Goal: Information Seeking & Learning: Learn about a topic

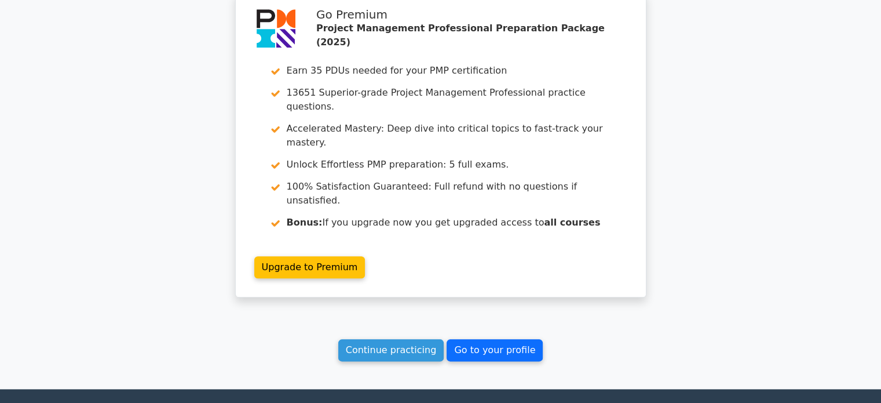
click at [476, 339] on link "Go to your profile" at bounding box center [495, 350] width 96 height 22
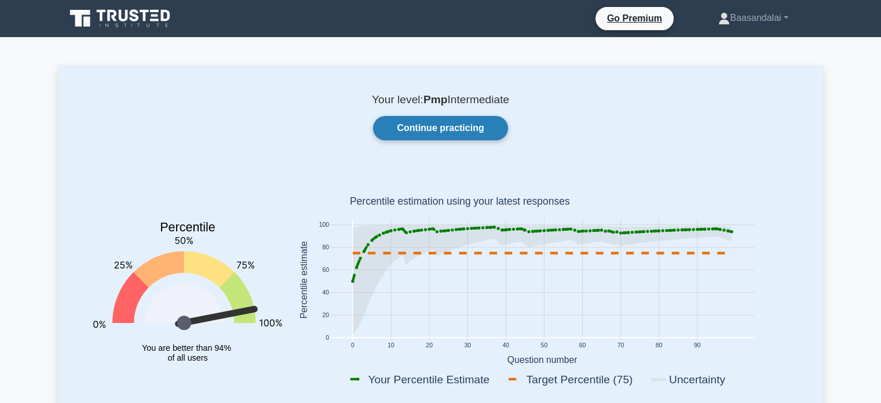
click at [429, 133] on link "Continue practicing" at bounding box center [440, 128] width 134 height 24
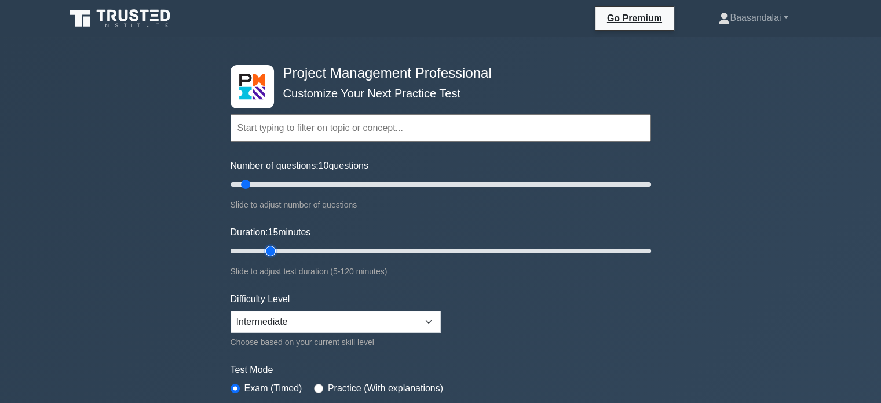
type input "15"
click at [268, 251] on input "Duration: 15 minutes" at bounding box center [441, 251] width 421 height 14
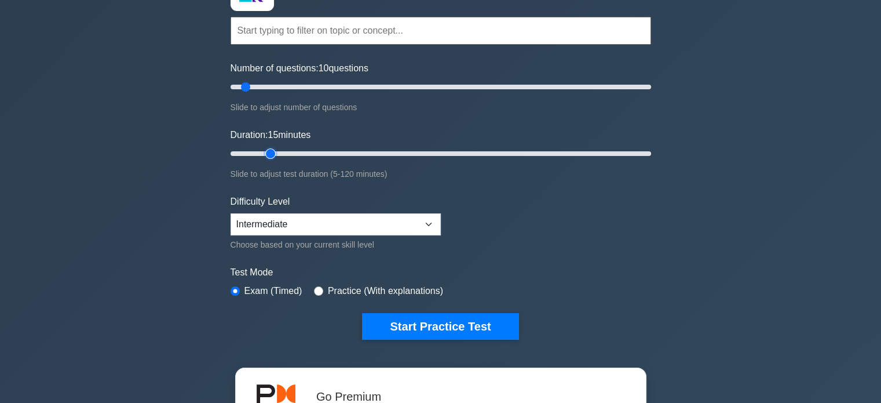
scroll to position [100, 0]
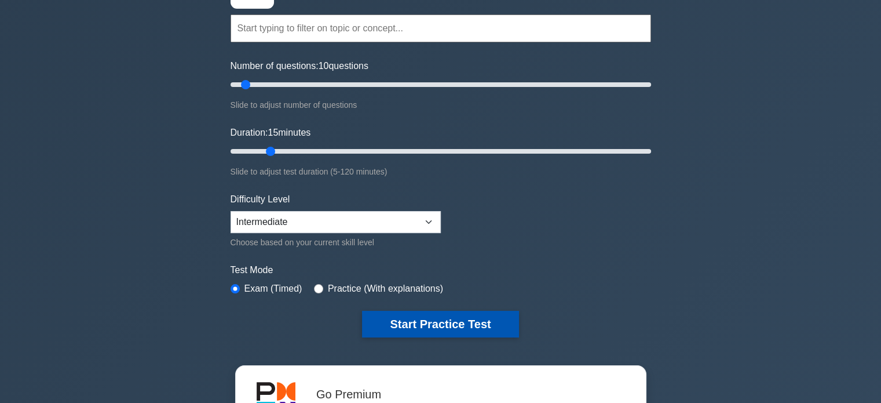
click at [413, 319] on button "Start Practice Test" at bounding box center [440, 324] width 156 height 27
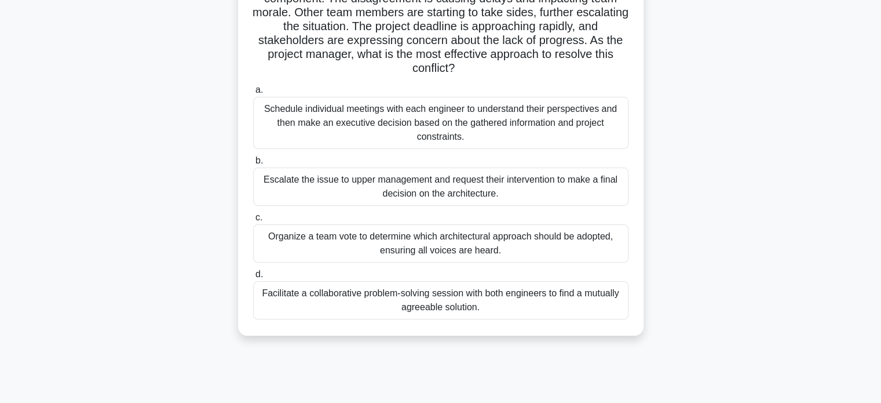
scroll to position [130, 0]
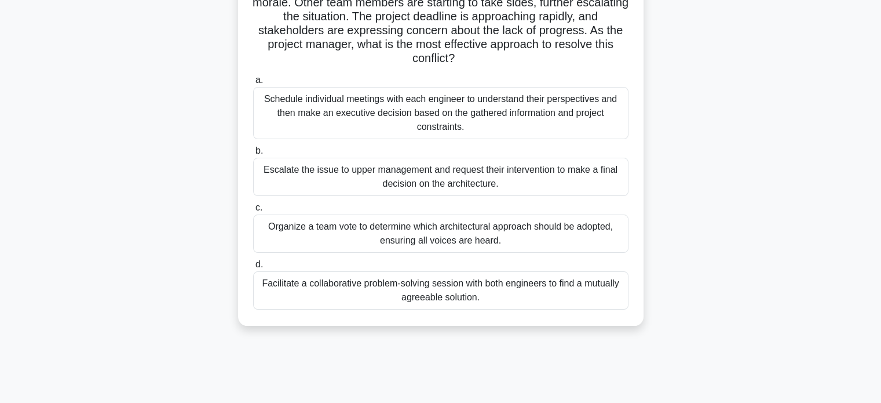
click at [396, 287] on div "Facilitate a collaborative problem-solving session with both engineers to find …" at bounding box center [441, 290] width 376 height 38
click at [253, 268] on input "d. Facilitate a collaborative problem-solving session with both engineers to fi…" at bounding box center [253, 265] width 0 height 8
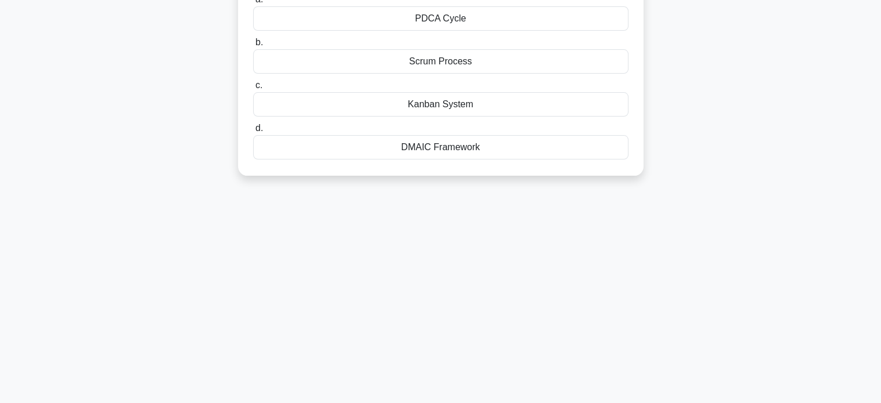
scroll to position [0, 0]
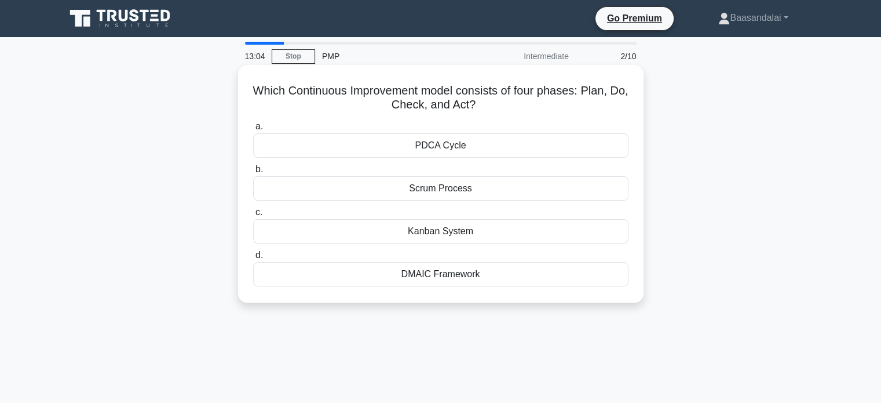
click at [496, 149] on div "PDCA Cycle" at bounding box center [441, 145] width 376 height 24
click at [253, 130] on input "a. PDCA Cycle" at bounding box center [253, 127] width 0 height 8
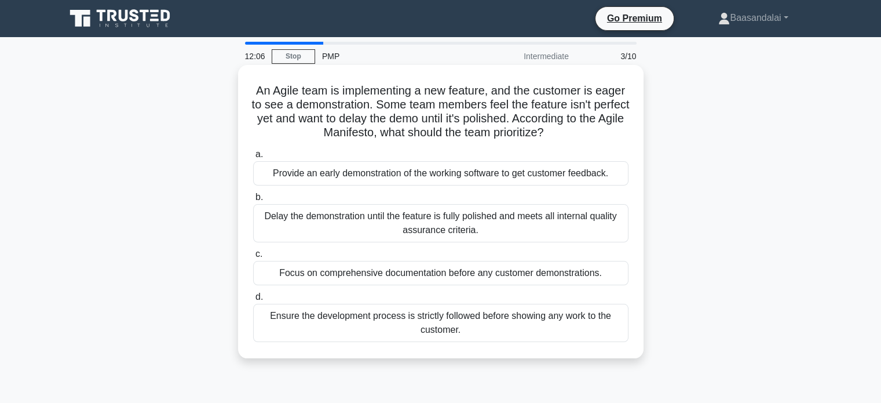
click at [392, 171] on div "Provide an early demonstration of the working software to get customer feedback." at bounding box center [441, 173] width 376 height 24
click at [253, 158] on input "a. Provide an early demonstration of the working software to get customer feedb…" at bounding box center [253, 155] width 0 height 8
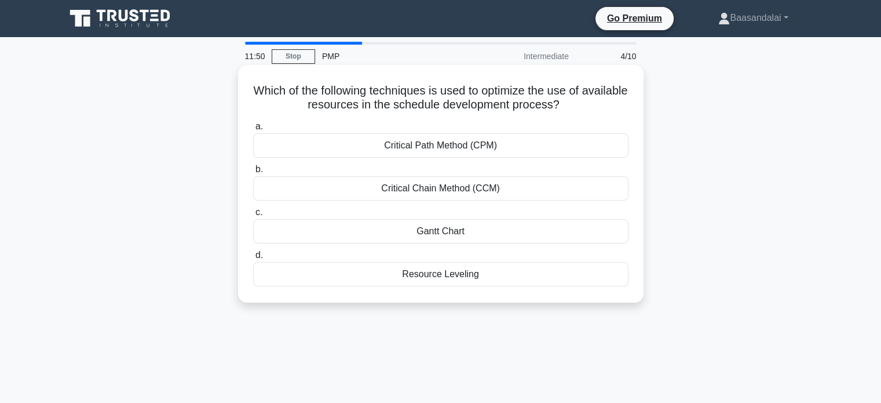
click at [392, 282] on div "Resource Leveling" at bounding box center [441, 274] width 376 height 24
click at [253, 259] on input "d. Resource Leveling" at bounding box center [253, 256] width 0 height 8
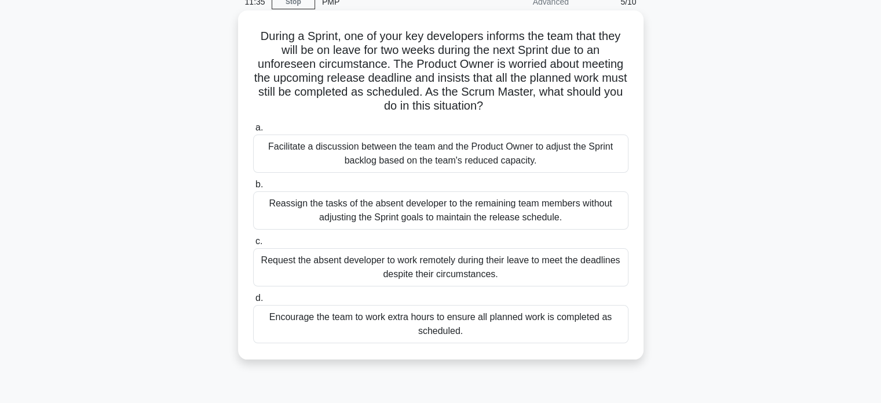
scroll to position [55, 0]
click at [343, 151] on div "Facilitate a discussion between the team and the Product Owner to adjust the Sp…" at bounding box center [441, 153] width 376 height 38
click at [253, 131] on input "a. Facilitate a discussion between the team and the Product Owner to adjust the…" at bounding box center [253, 127] width 0 height 8
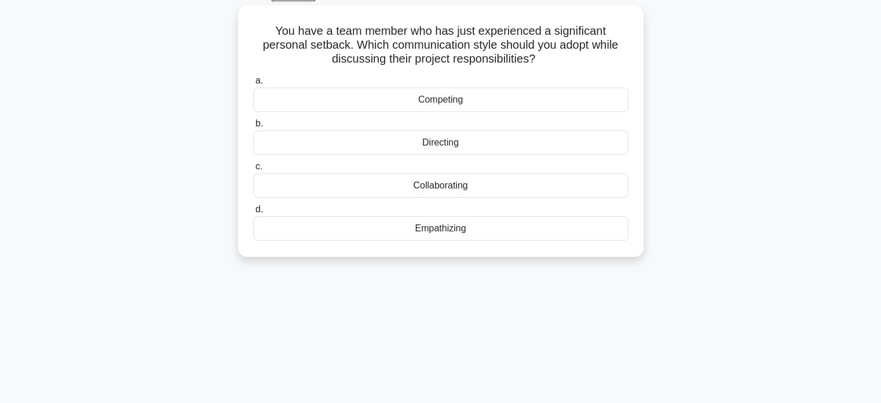
scroll to position [64, 0]
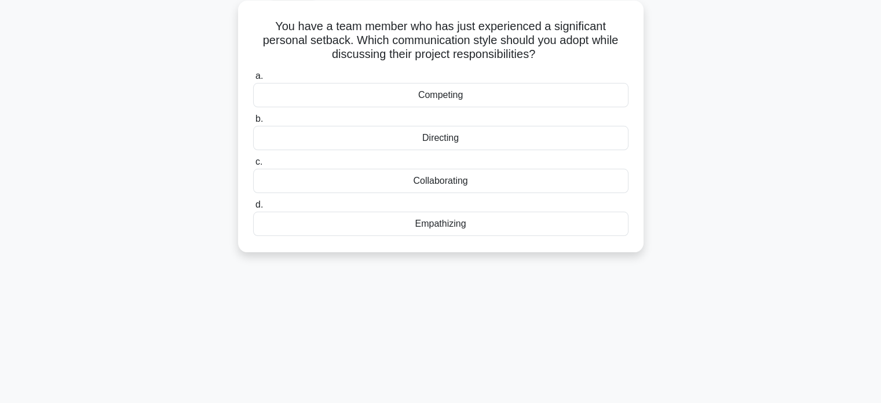
click at [318, 41] on h5 "You have a team member who has just experienced a significant personal setback.…" at bounding box center [441, 40] width 378 height 43
copy h5 "setback"
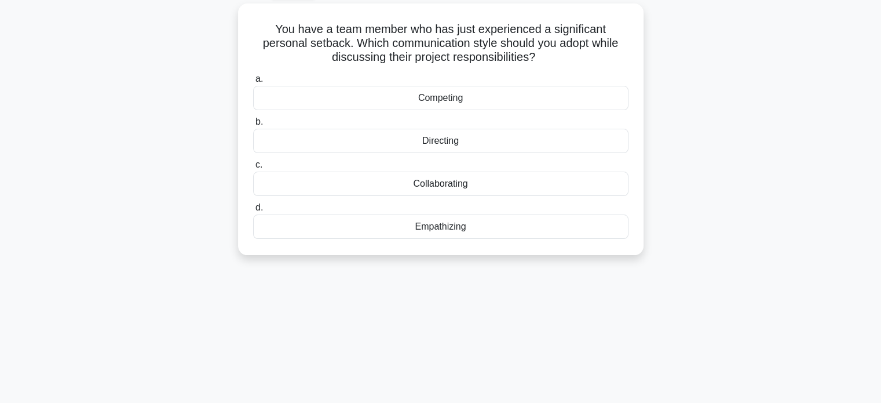
click at [218, 138] on div "You have a team member who has just experienced a significant personal setback.…" at bounding box center [441, 135] width 765 height 265
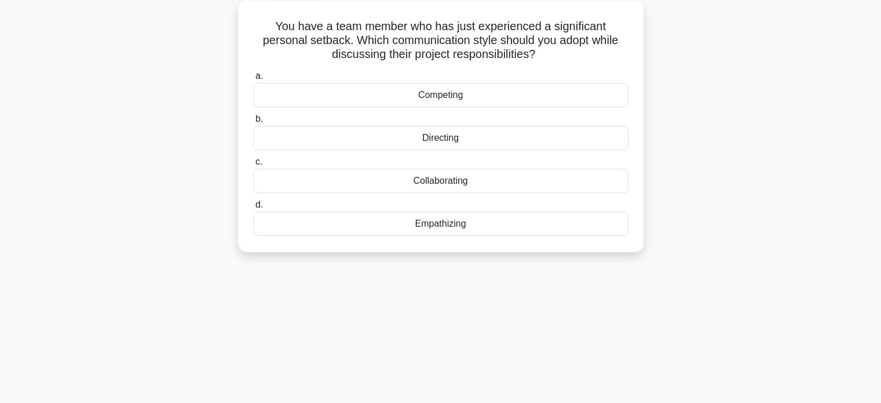
click at [404, 226] on div "Empathizing" at bounding box center [441, 224] width 376 height 24
click at [253, 209] on input "d. Empathizing" at bounding box center [253, 205] width 0 height 8
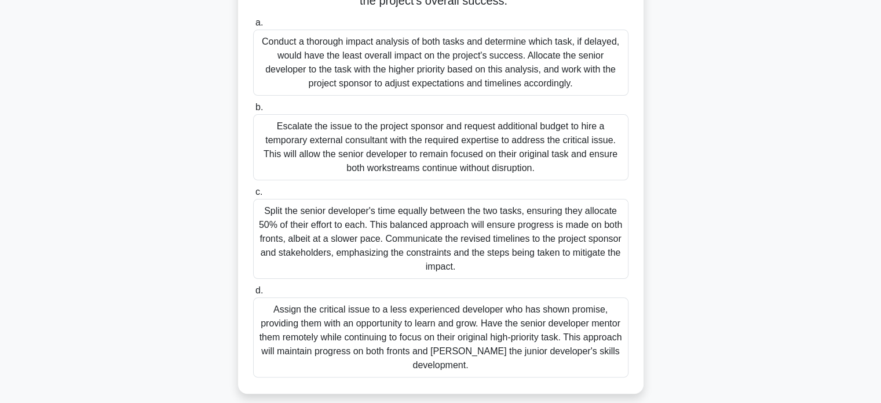
scroll to position [241, 0]
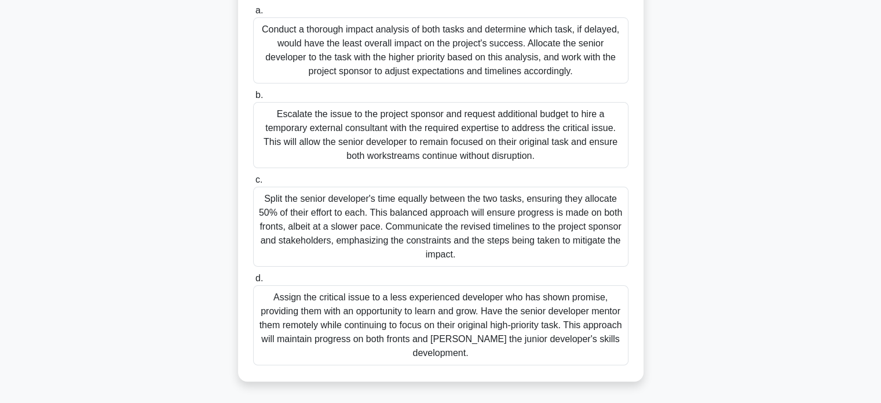
click at [401, 62] on div "Conduct a thorough impact analysis of both tasks and determine which task, if d…" at bounding box center [441, 50] width 376 height 66
click at [253, 14] on input "a. Conduct a thorough impact analysis of both tasks and determine which task, i…" at bounding box center [253, 11] width 0 height 8
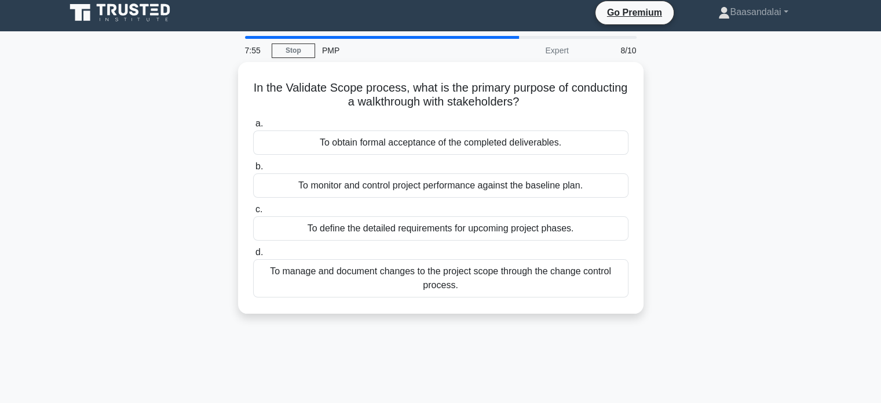
scroll to position [0, 0]
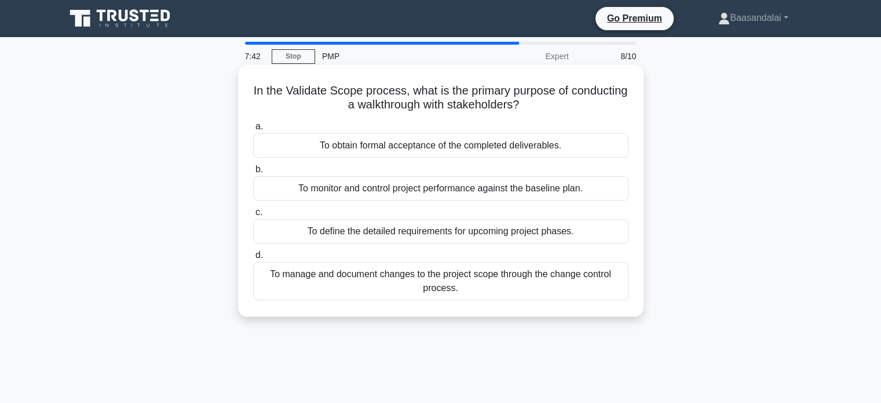
click at [402, 149] on div "To obtain formal acceptance of the completed deliverables." at bounding box center [441, 145] width 376 height 24
click at [253, 130] on input "a. To obtain formal acceptance of the completed deliverables." at bounding box center [253, 127] width 0 height 8
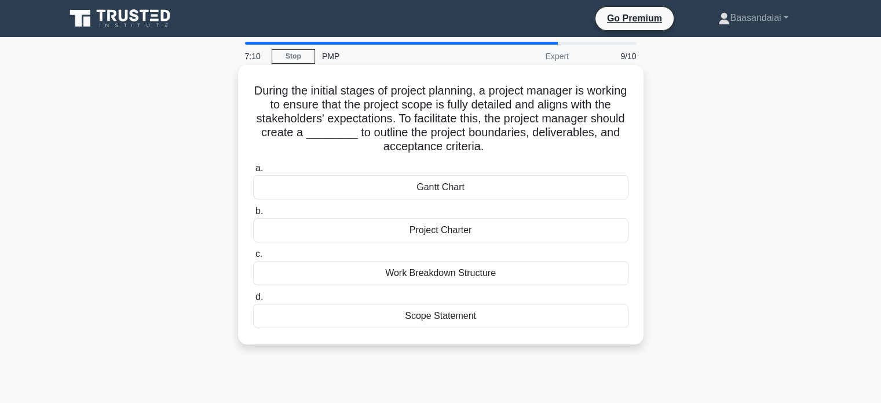
click at [429, 319] on div "Scope Statement" at bounding box center [441, 316] width 376 height 24
click at [253, 301] on input "d. Scope Statement" at bounding box center [253, 297] width 0 height 8
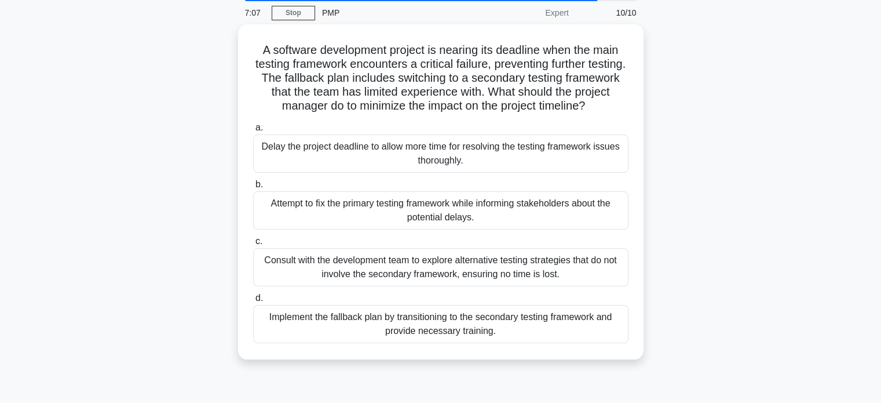
scroll to position [51, 0]
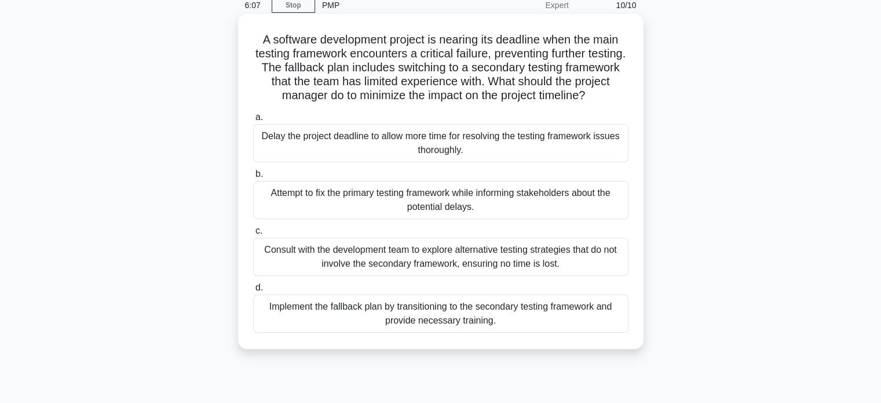
click at [386, 261] on div "Consult with the development team to explore alternative testing strategies tha…" at bounding box center [441, 257] width 376 height 38
click at [253, 235] on input "c. Consult with the development team to explore alternative testing strategies …" at bounding box center [253, 231] width 0 height 8
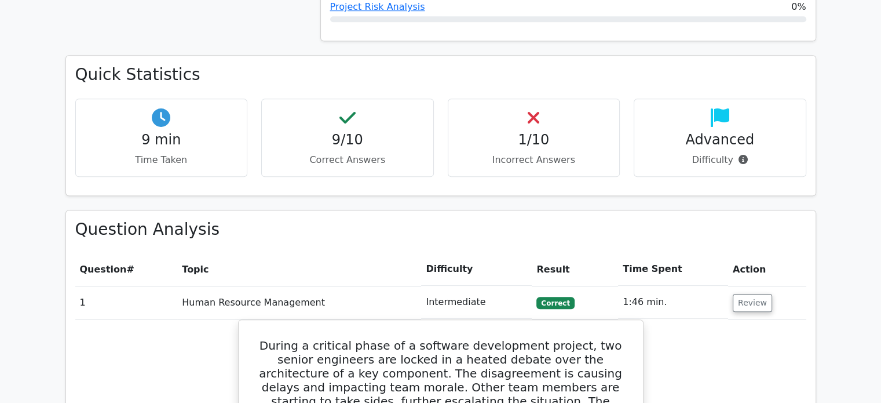
scroll to position [782, 0]
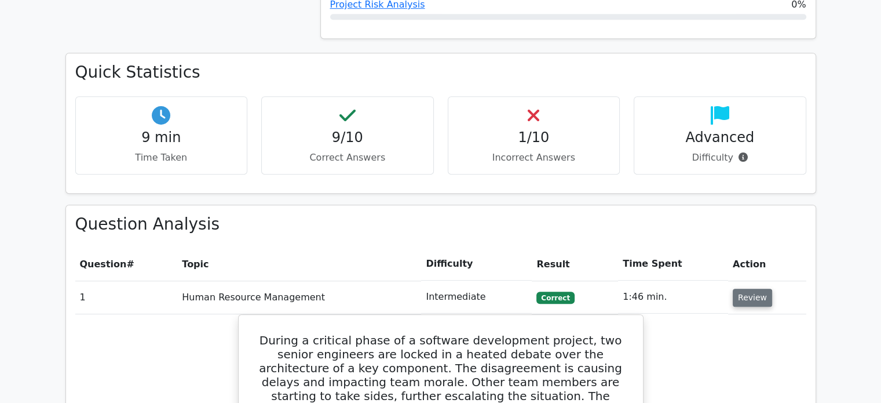
click at [750, 289] on button "Review" at bounding box center [752, 298] width 39 height 18
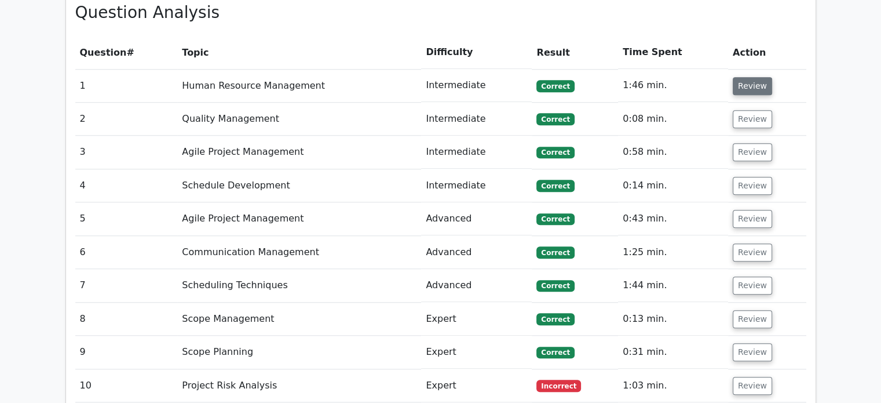
scroll to position [994, 0]
click at [747, 376] on button "Review" at bounding box center [752, 385] width 39 height 18
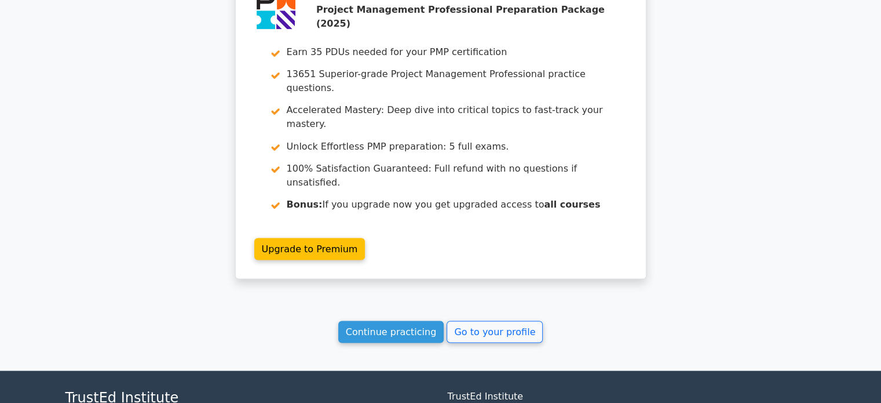
scroll to position [2068, 0]
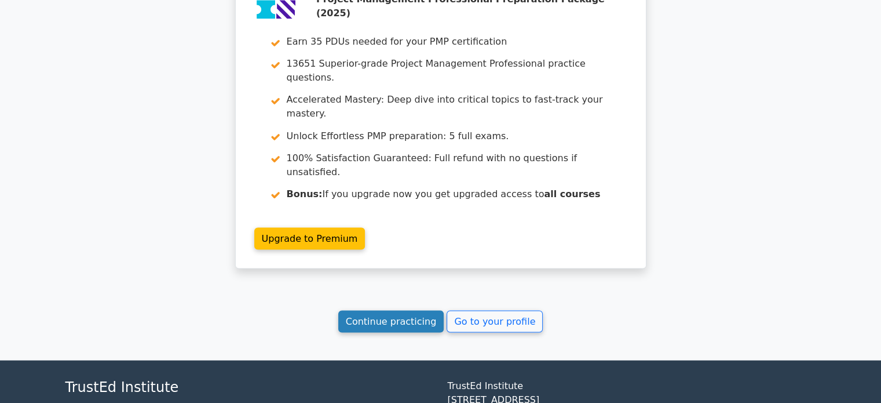
click at [415, 310] on link "Continue practicing" at bounding box center [391, 321] width 106 height 22
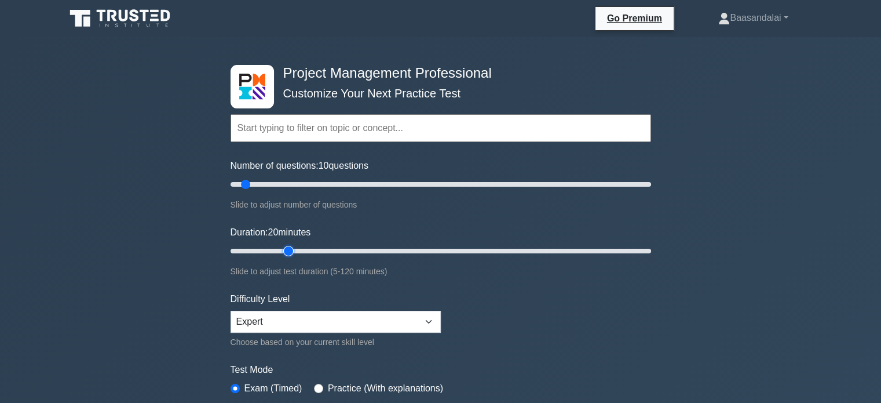
click at [290, 246] on input "Duration: 20 minutes" at bounding box center [441, 251] width 421 height 14
type input "15"
click at [272, 247] on input "Duration: 15 minutes" at bounding box center [441, 251] width 421 height 14
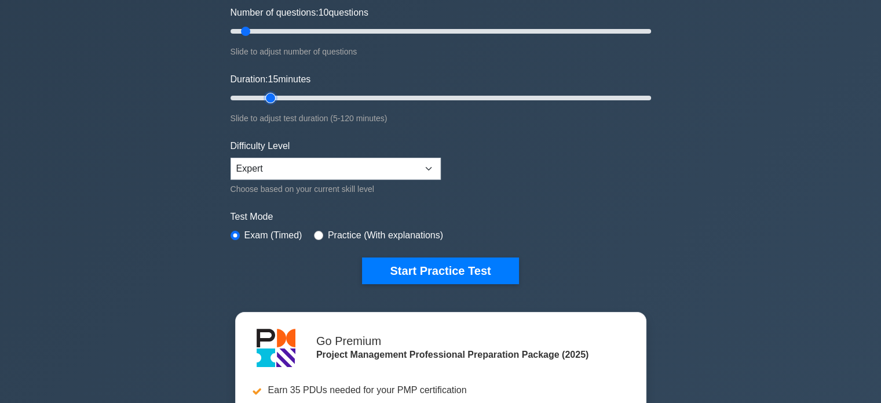
scroll to position [156, 0]
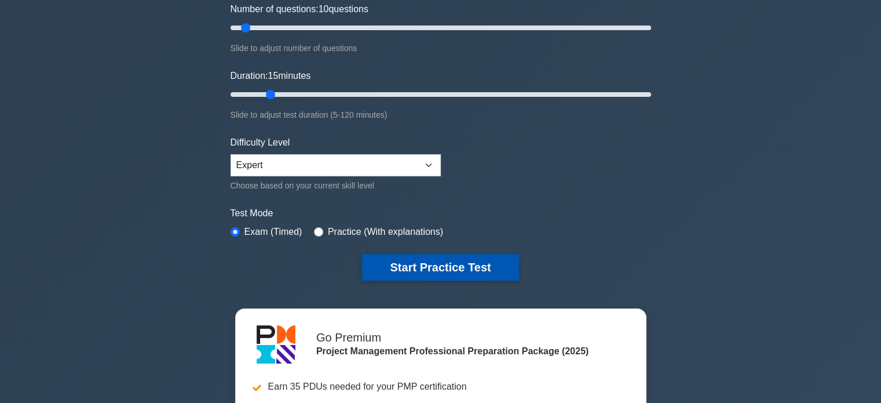
click at [466, 257] on button "Start Practice Test" at bounding box center [440, 267] width 156 height 27
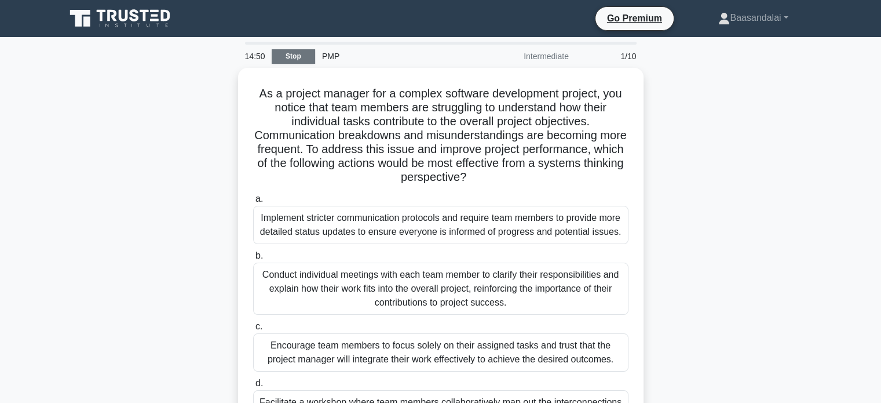
click at [290, 49] on link "Stop" at bounding box center [293, 56] width 43 height 14
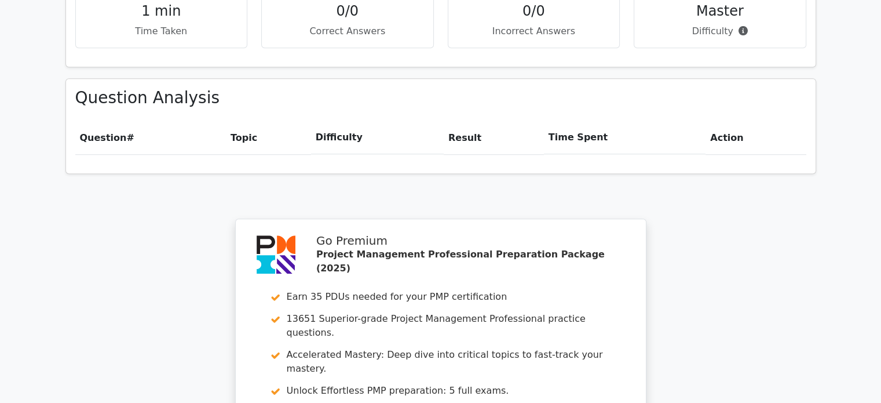
scroll to position [869, 0]
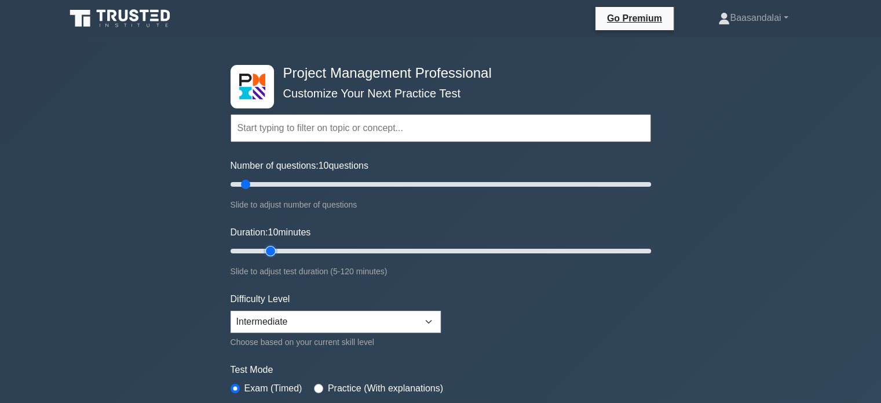
type input "15"
click at [276, 249] on input "Duration: 10 minutes" at bounding box center [441, 251] width 421 height 14
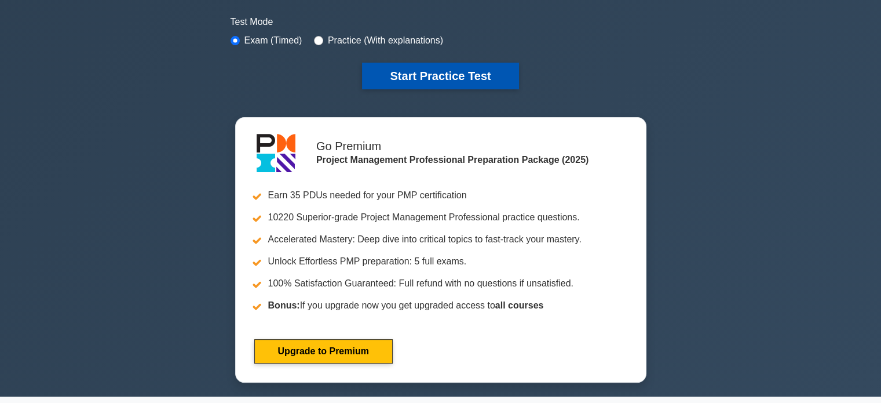
click at [410, 74] on button "Start Practice Test" at bounding box center [440, 76] width 156 height 27
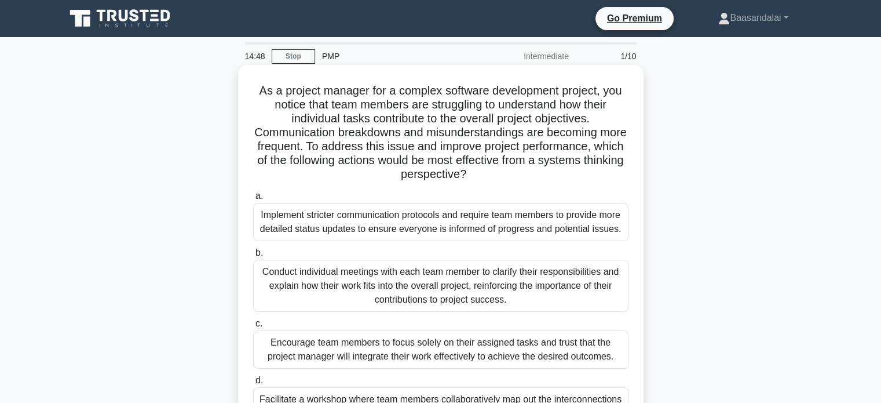
scroll to position [58, 0]
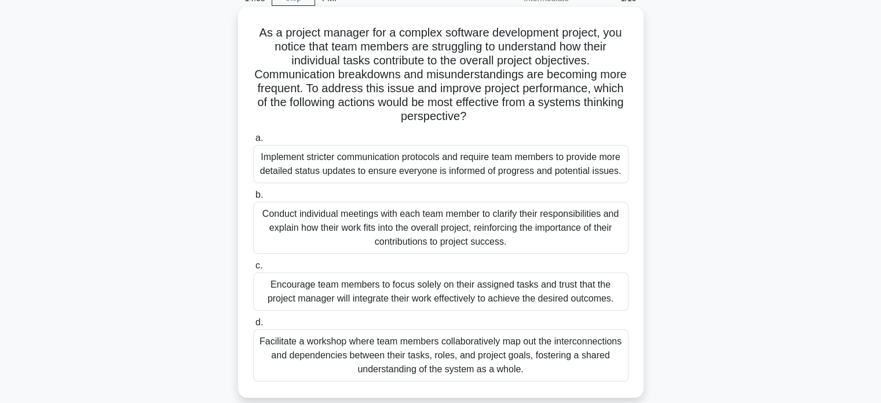
click at [425, 359] on div "Facilitate a workshop where team members collaboratively map out the interconne…" at bounding box center [441, 355] width 376 height 52
click at [253, 326] on input "d. Facilitate a workshop where team members collaboratively map out the interco…" at bounding box center [253, 323] width 0 height 8
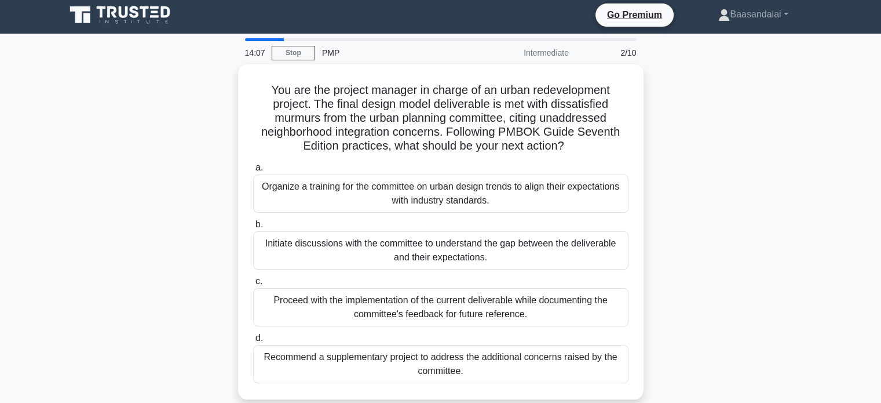
scroll to position [0, 0]
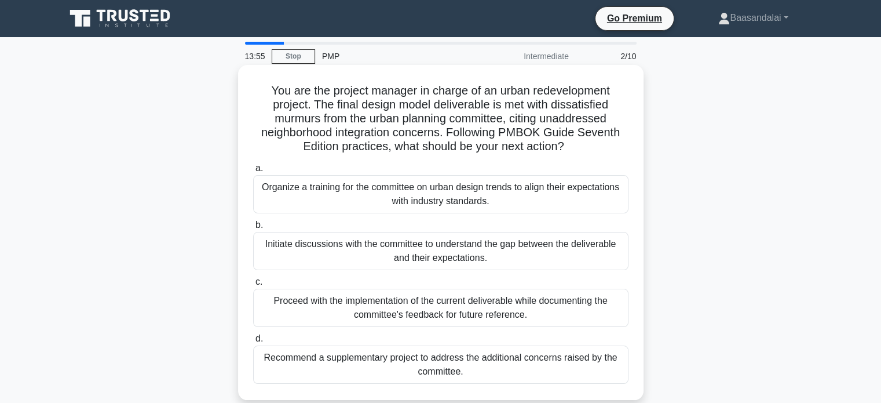
click at [309, 122] on h5 "You are the project manager in charge of an urban redevelopment project. The fi…" at bounding box center [441, 118] width 378 height 71
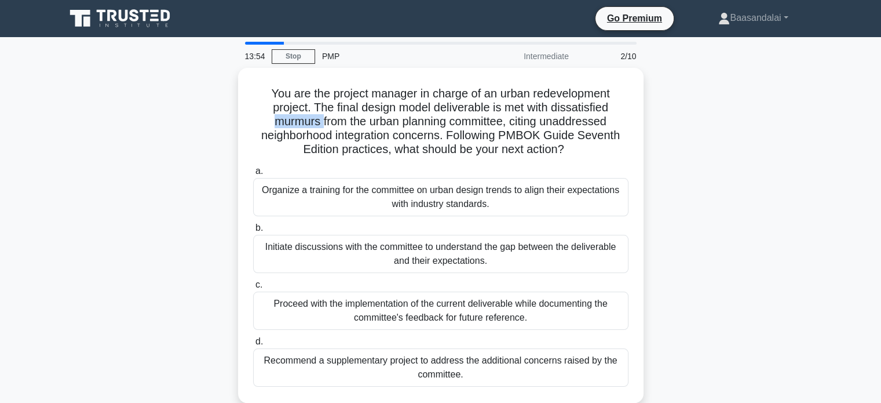
copy h5 "murmurs"
click at [222, 151] on div "You are the project manager in charge of an urban redevelopment project. The fi…" at bounding box center [441, 242] width 765 height 349
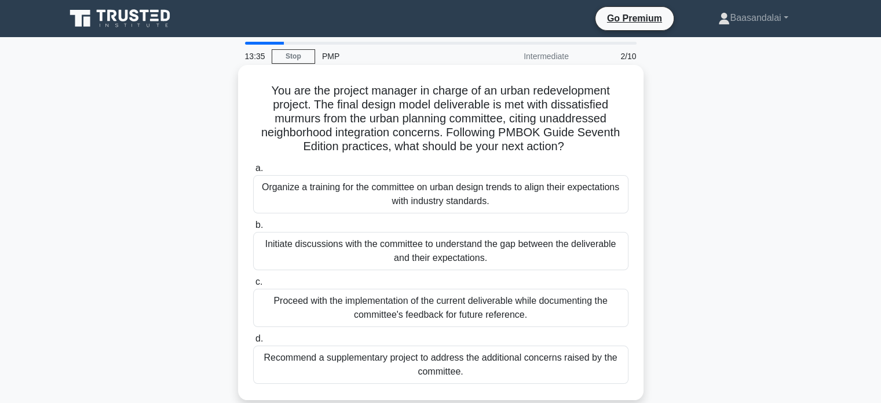
click at [528, 122] on h5 "You are the project manager in charge of an urban redevelopment project. The fi…" at bounding box center [441, 118] width 378 height 71
copy h5 "citing"
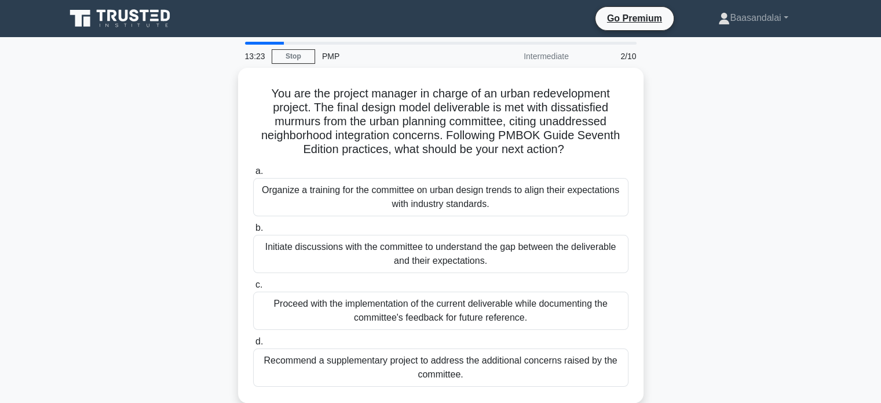
click at [213, 164] on div "You are the project manager in charge of an urban redevelopment project. The fi…" at bounding box center [441, 242] width 765 height 349
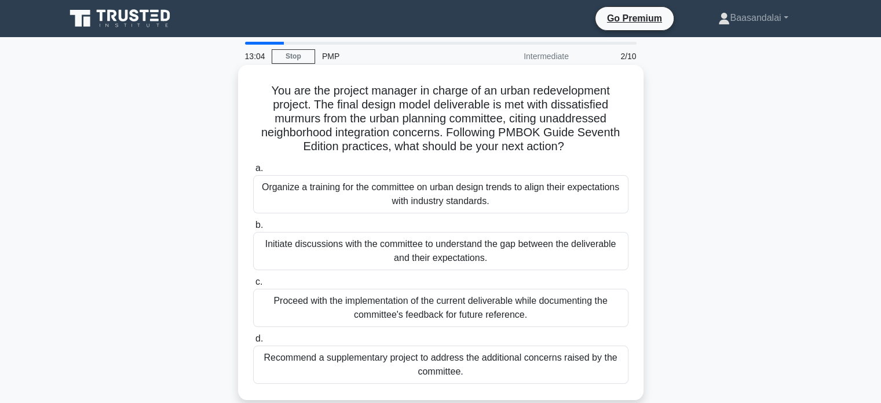
click at [459, 201] on div "Organize a training for the committee on urban design trends to align their exp…" at bounding box center [441, 194] width 376 height 38
click at [253, 172] on input "a. Organize a training for the committee on urban design trends to align their …" at bounding box center [253, 169] width 0 height 8
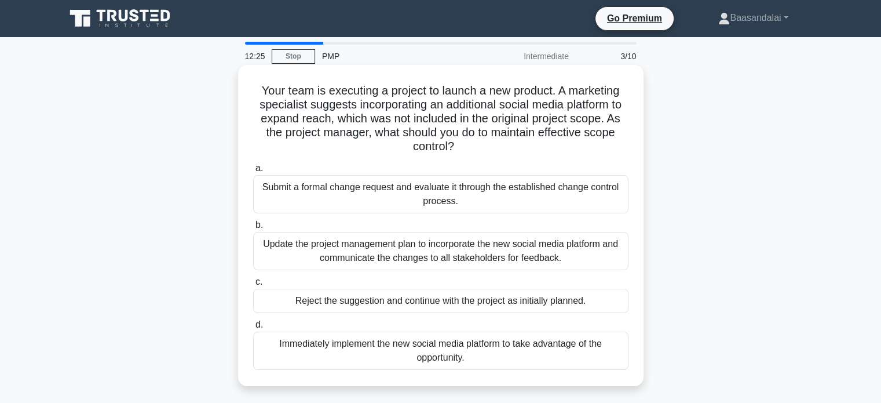
click at [380, 109] on h5 "Your team is executing a project to launch a new product. A marketing specialis…" at bounding box center [441, 118] width 378 height 71
copy h5 "incorporating"
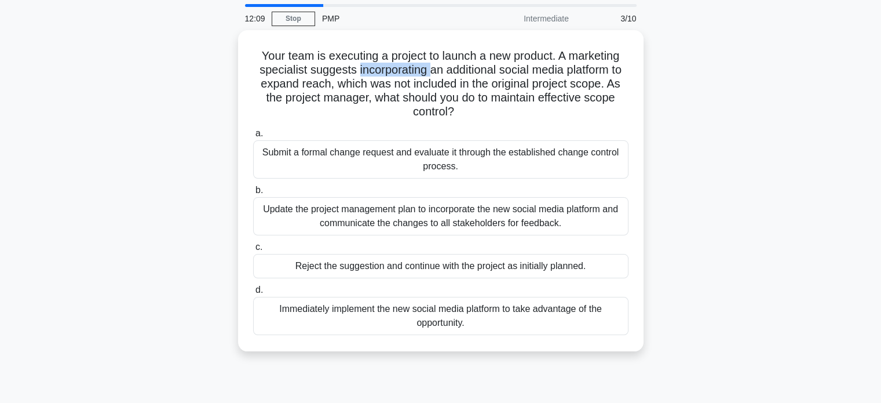
scroll to position [58, 0]
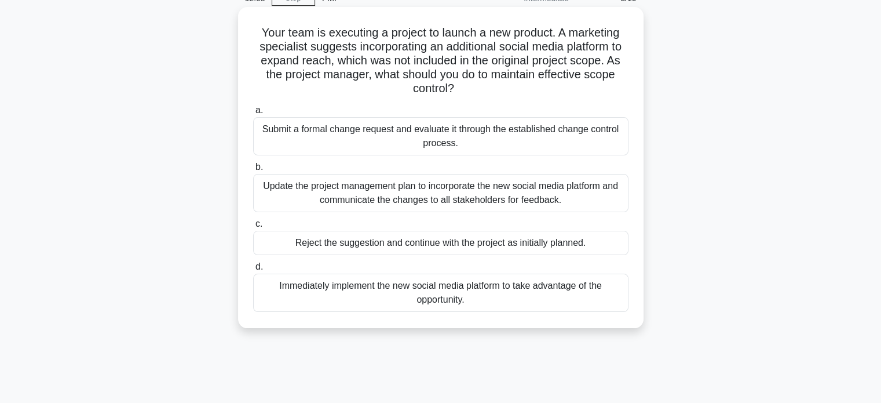
click at [369, 66] on h5 "Your team is executing a project to launch a new product. A marketing specialis…" at bounding box center [441, 60] width 378 height 71
click at [424, 194] on div "Update the project management plan to incorporate the new social media platform…" at bounding box center [441, 193] width 376 height 38
click at [253, 171] on input "b. Update the project management plan to incorporate the new social media platf…" at bounding box center [253, 167] width 0 height 8
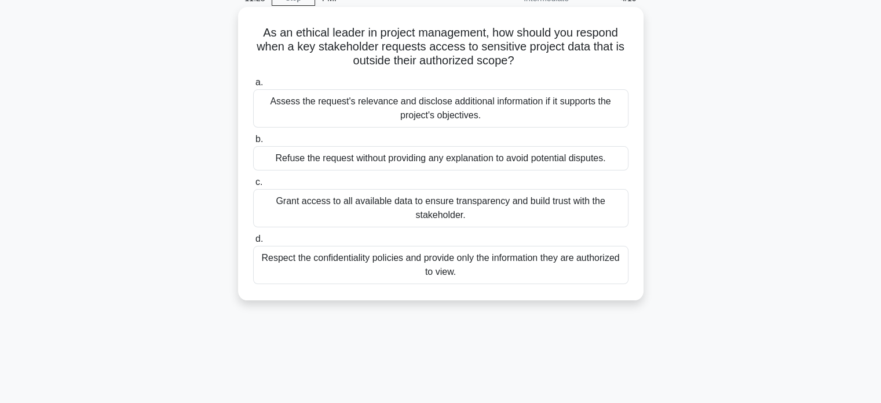
click at [330, 105] on div "Assess the request's relevance and disclose additional information if it suppor…" at bounding box center [441, 108] width 376 height 38
click at [253, 86] on input "a. Assess the request's relevance and disclose additional information if it sup…" at bounding box center [253, 83] width 0 height 8
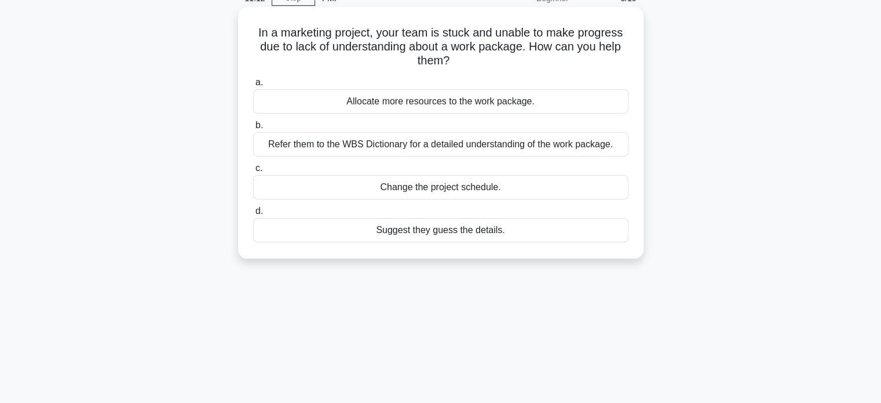
click at [283, 146] on div "Refer them to the WBS Dictionary for a detailed understanding of the work packa…" at bounding box center [441, 144] width 376 height 24
click at [253, 129] on input "b. Refer them to the WBS Dictionary for a detailed understanding of the work pa…" at bounding box center [253, 126] width 0 height 8
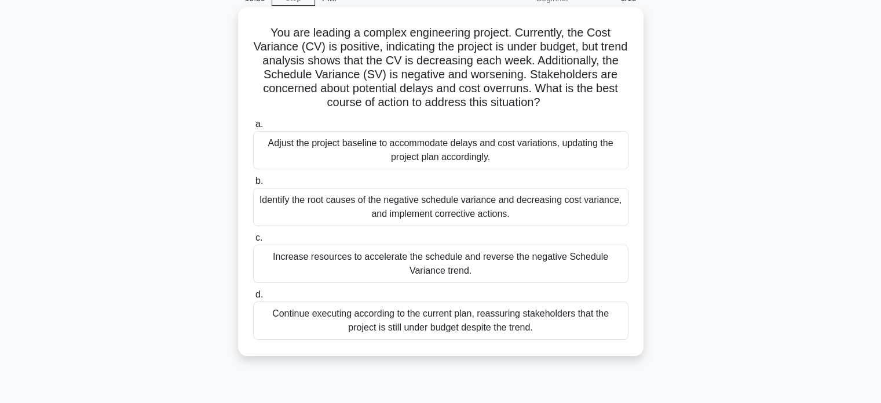
click at [588, 204] on div "Identify the root causes of the negative schedule variance and decreasing cost …" at bounding box center [441, 207] width 376 height 38
click at [253, 185] on input "b. Identify the root causes of the negative schedule variance and decreasing co…" at bounding box center [253, 181] width 0 height 8
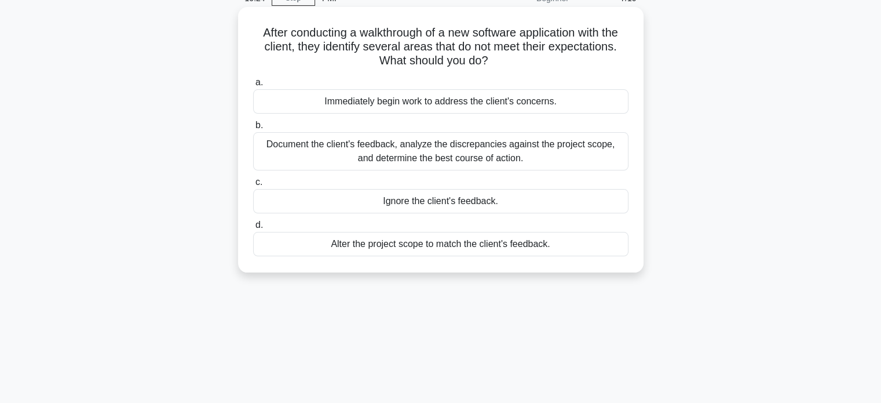
click at [446, 158] on div "Document the client's feedback, analyze the discrepancies against the project s…" at bounding box center [441, 151] width 376 height 38
click at [253, 129] on input "b. Document the client's feedback, analyze the discrepancies against the projec…" at bounding box center [253, 126] width 0 height 8
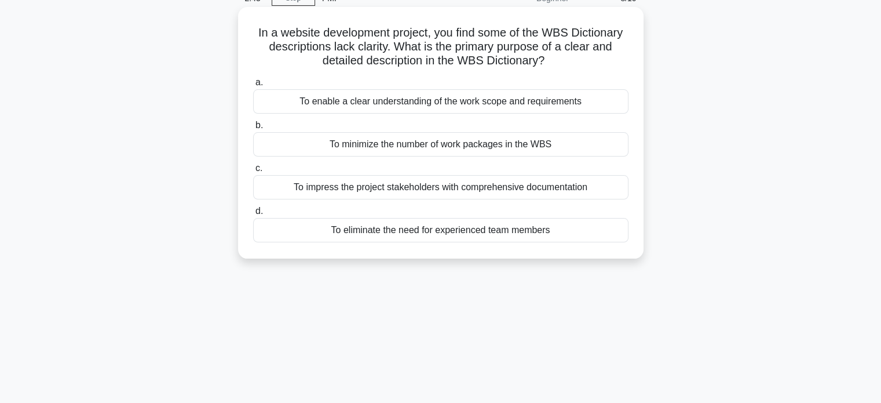
click at [389, 101] on div "To enable a clear understanding of the work scope and requirements" at bounding box center [441, 101] width 376 height 24
click at [253, 86] on input "a. To enable a clear understanding of the work scope and requirements" at bounding box center [253, 83] width 0 height 8
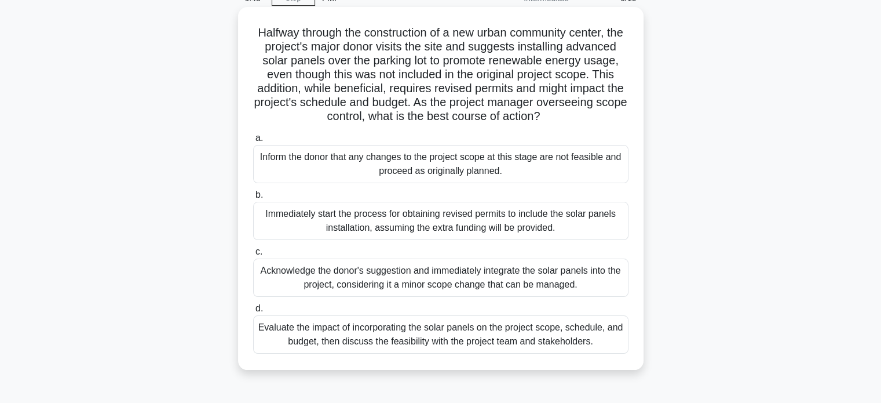
click at [338, 344] on div "Evaluate the impact of incorporating the solar panels on the project scope, sch…" at bounding box center [441, 334] width 376 height 38
click at [253, 312] on input "d. Evaluate the impact of incorporating the solar panels on the project scope, …" at bounding box center [253, 309] width 0 height 8
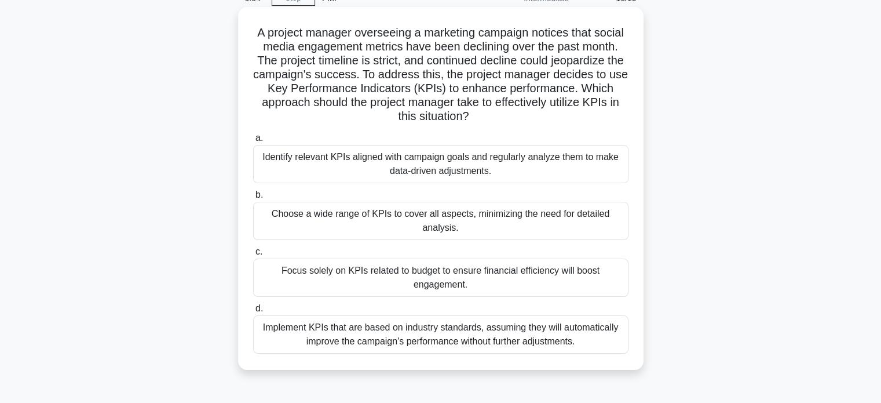
click at [443, 334] on div "Implement KPIs that are based on industry standards, assuming they will automat…" at bounding box center [441, 334] width 376 height 38
click at [253, 312] on input "d. Implement KPIs that are based on industry standards, assuming they will auto…" at bounding box center [253, 309] width 0 height 8
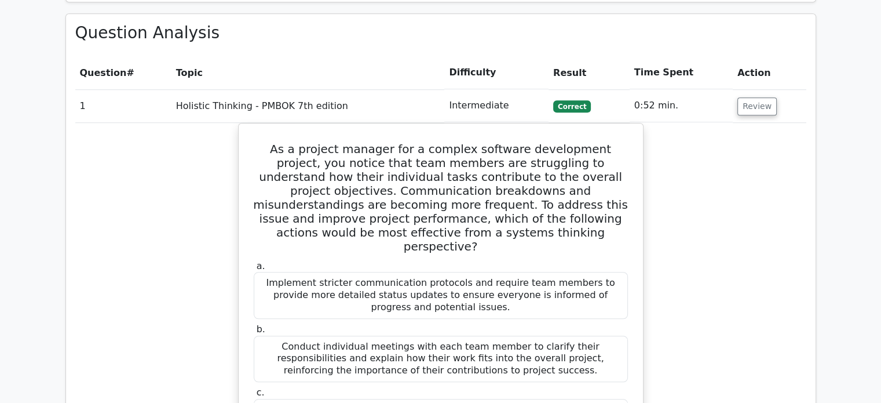
scroll to position [753, 0]
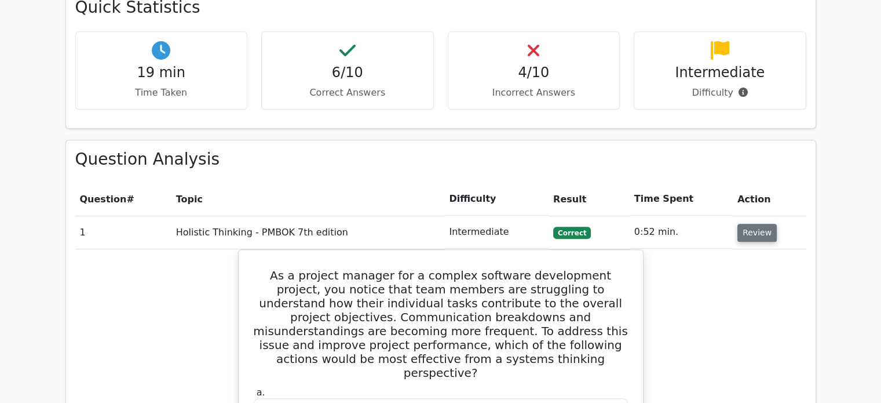
click at [755, 224] on button "Review" at bounding box center [757, 233] width 39 height 18
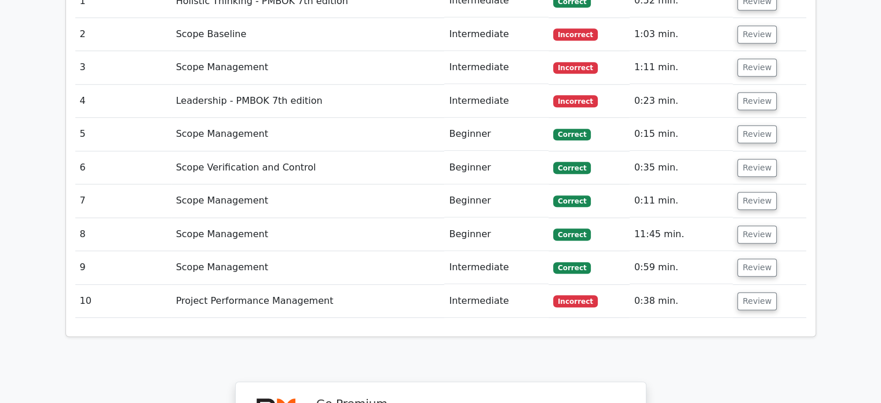
scroll to position [985, 0]
click at [765, 291] on button "Review" at bounding box center [757, 300] width 39 height 18
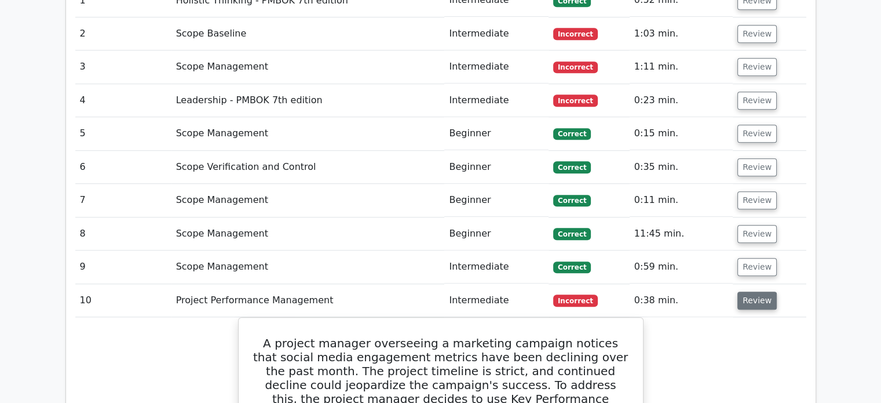
click at [748, 291] on button "Review" at bounding box center [757, 300] width 39 height 18
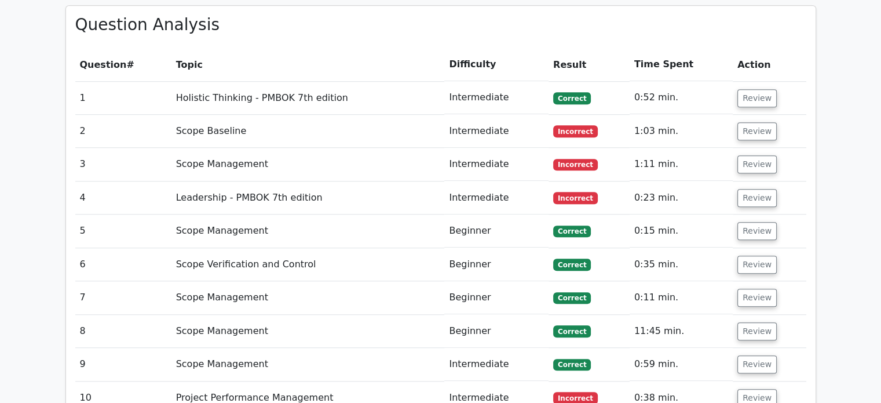
scroll to position [753, 0]
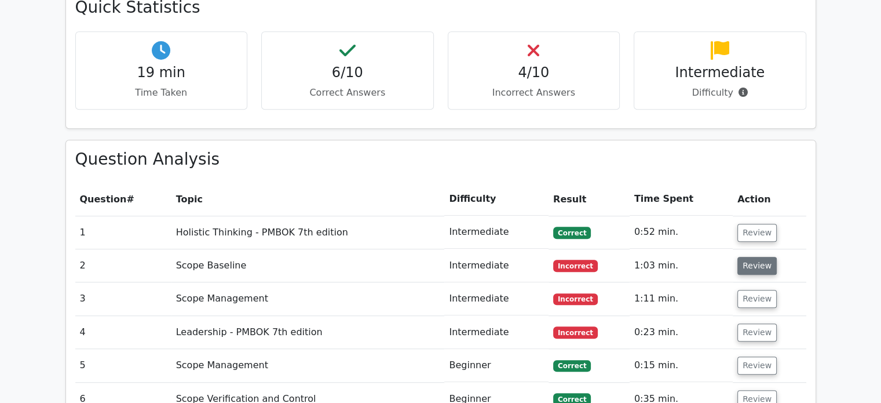
click at [748, 257] on button "Review" at bounding box center [757, 266] width 39 height 18
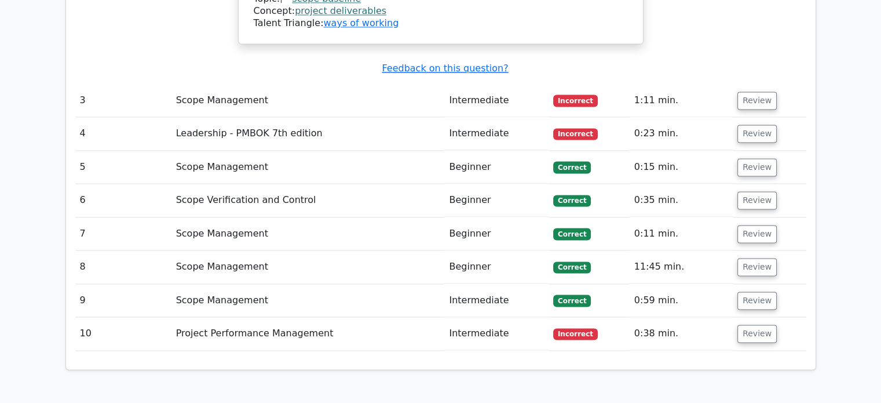
scroll to position [1796, 0]
